Goal: Information Seeking & Learning: Find specific fact

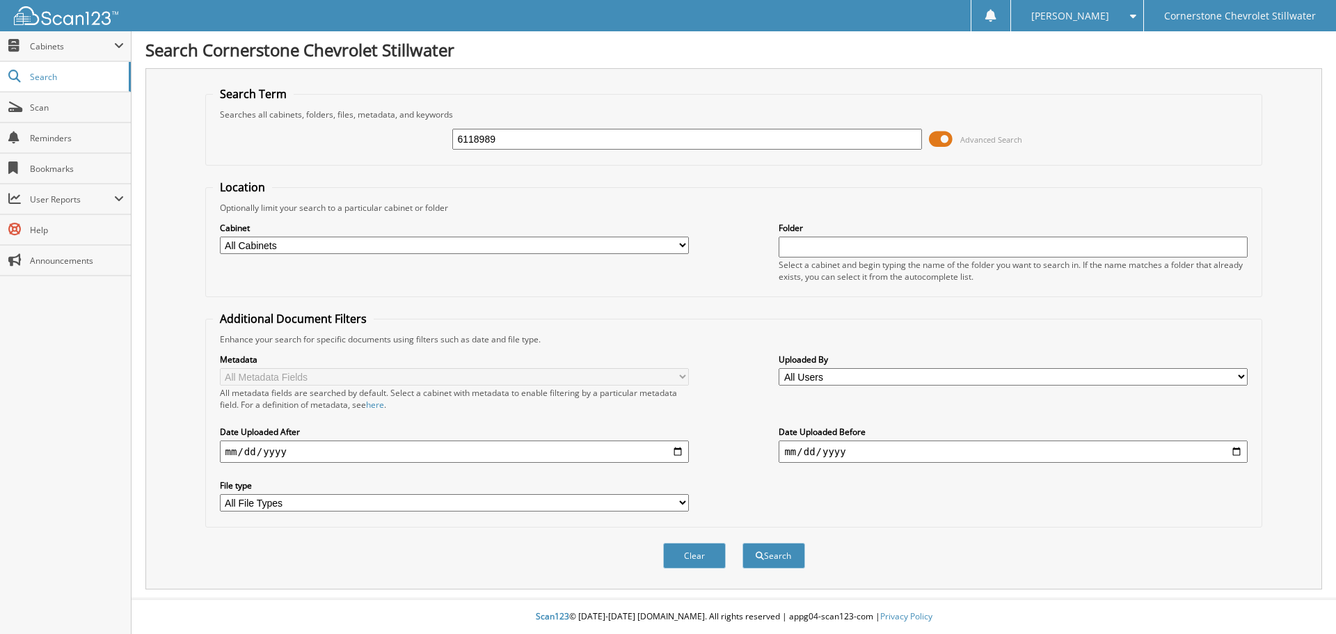
type input "6118989"
click at [742, 543] on button "Search" at bounding box center [773, 556] width 63 height 26
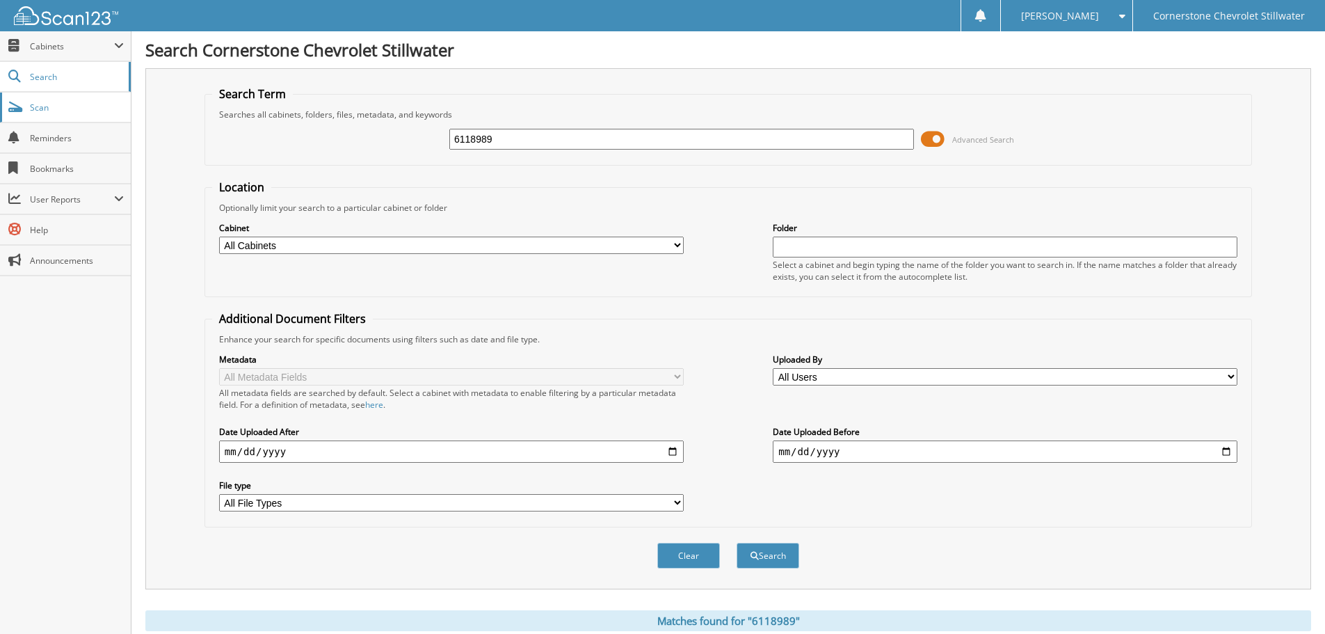
click at [67, 104] on span "Scan" at bounding box center [77, 108] width 94 height 12
